Goal: Information Seeking & Learning: Learn about a topic

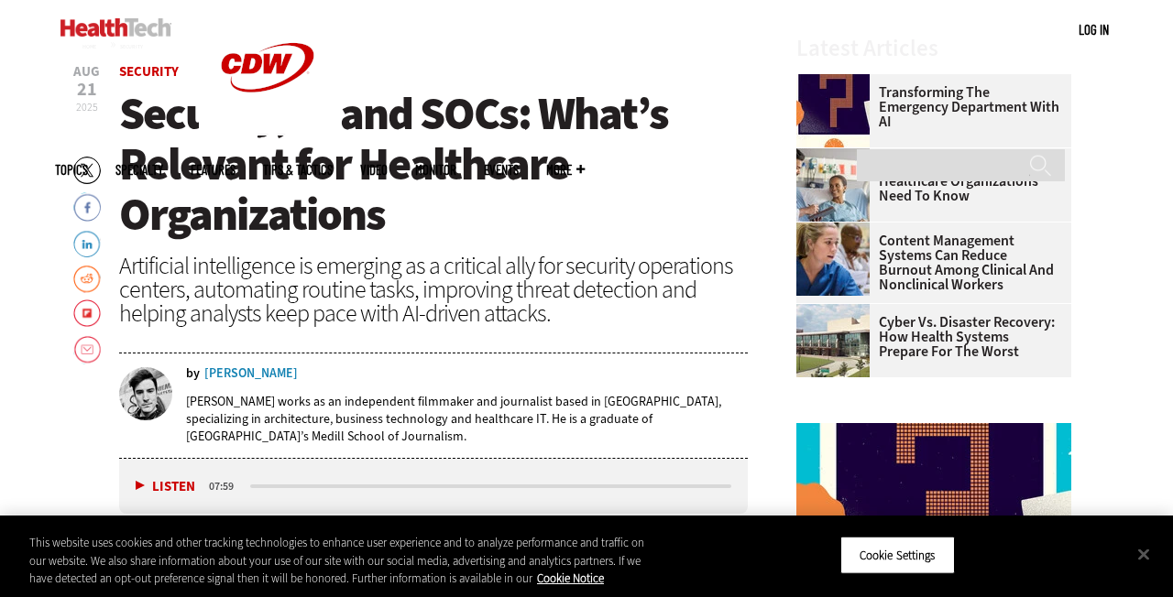
scroll to position [622, 0]
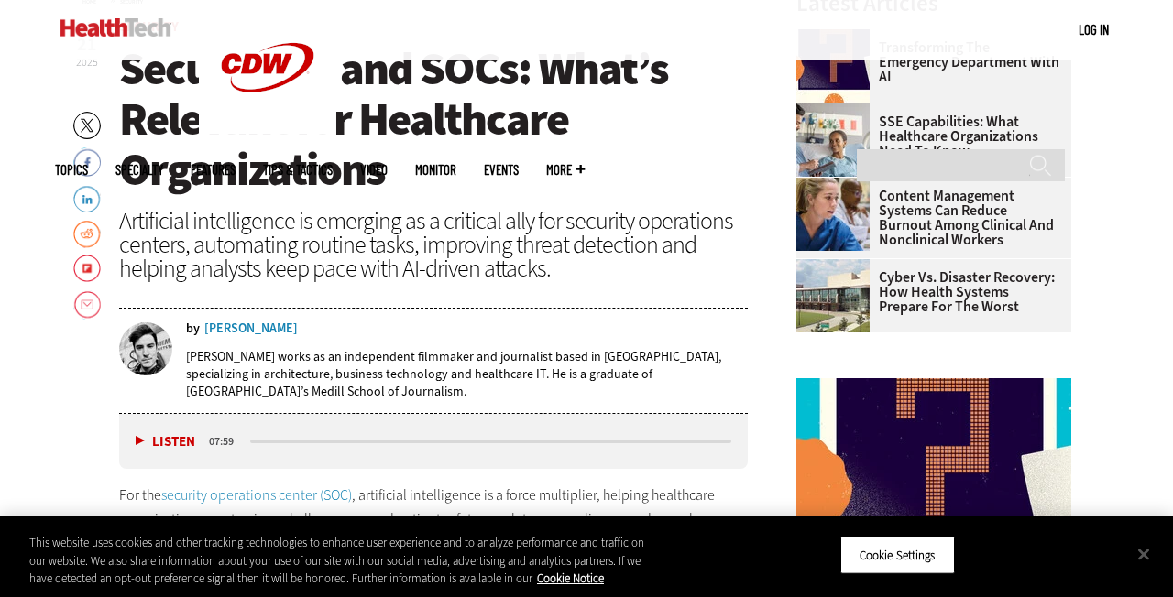
drag, startPoint x: 284, startPoint y: 319, endPoint x: 251, endPoint y: 330, distance: 34.8
click at [207, 327] on div "by [PERSON_NAME] [PERSON_NAME] works as an independent filmmaker and journalist…" at bounding box center [433, 363] width 629 height 102
click at [279, 323] on div "by [PERSON_NAME]" at bounding box center [467, 329] width 562 height 13
click at [287, 324] on div "by [PERSON_NAME]" at bounding box center [467, 329] width 562 height 13
drag, startPoint x: 287, startPoint y: 324, endPoint x: 266, endPoint y: 322, distance: 21.3
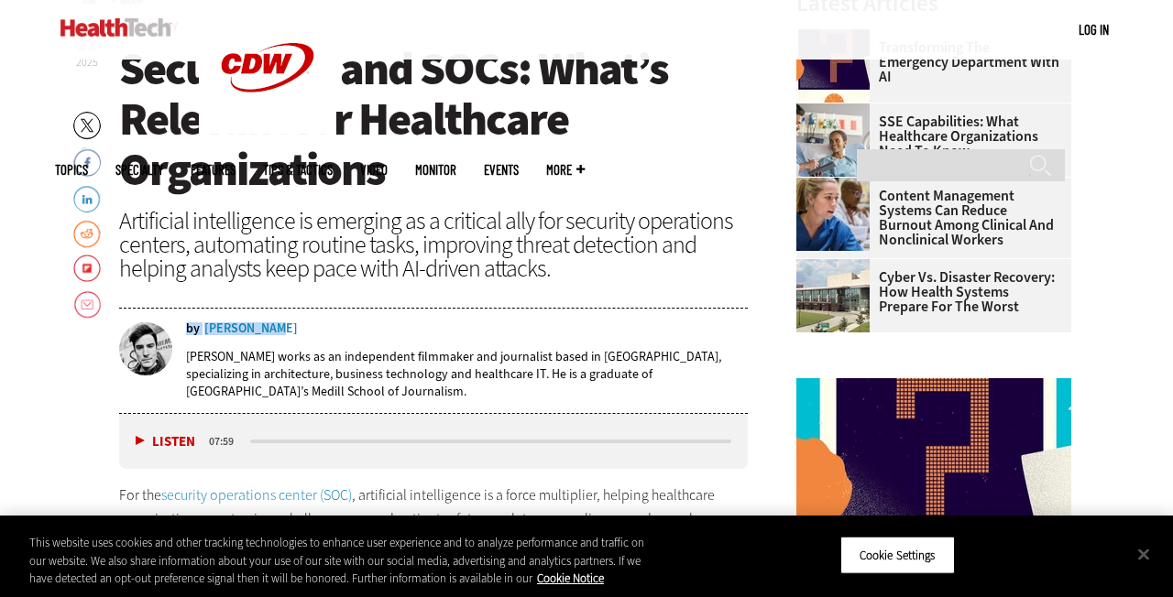
click at [266, 323] on div "by [PERSON_NAME]" at bounding box center [467, 329] width 562 height 13
click at [215, 308] on div "by [PERSON_NAME] [PERSON_NAME] works as an independent filmmaker and journalist…" at bounding box center [433, 361] width 629 height 106
drag, startPoint x: 204, startPoint y: 316, endPoint x: 274, endPoint y: 329, distance: 70.8
click at [274, 329] on div "by [PERSON_NAME] [PERSON_NAME] works as an independent filmmaker and journalist…" at bounding box center [433, 363] width 629 height 102
copy div "by [PERSON_NAME]"
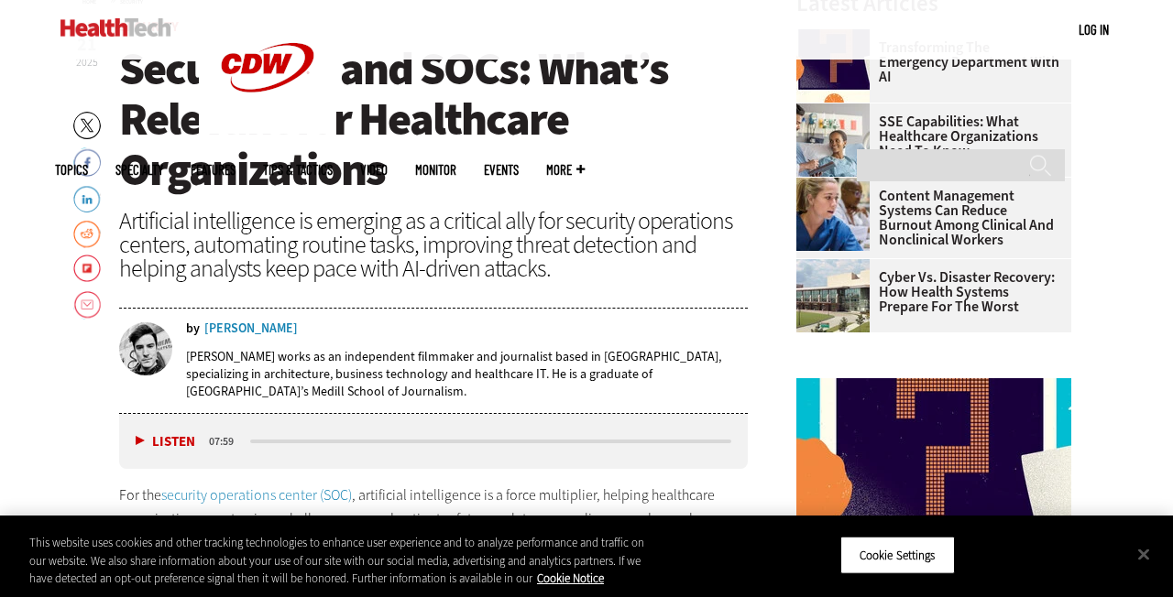
click at [370, 181] on span "Security, AI and SOCs: What’s Relevant for Healthcare Organizations" at bounding box center [393, 118] width 549 height 161
click at [248, 323] on div "[PERSON_NAME]" at bounding box center [250, 329] width 93 height 13
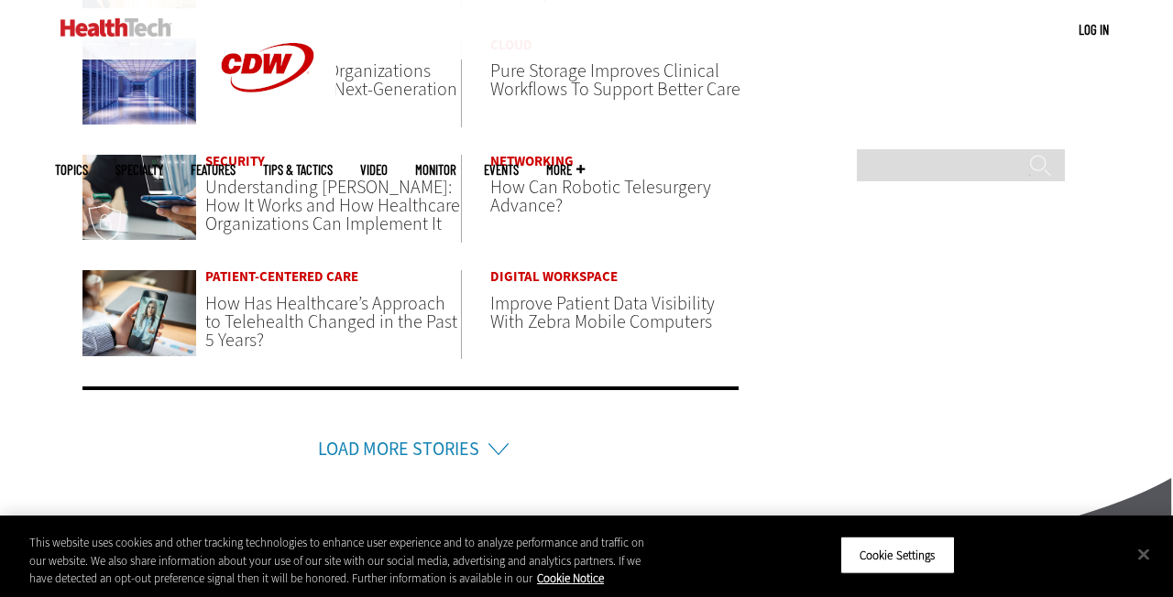
scroll to position [1331, 0]
